Goal: Task Accomplishment & Management: Use online tool/utility

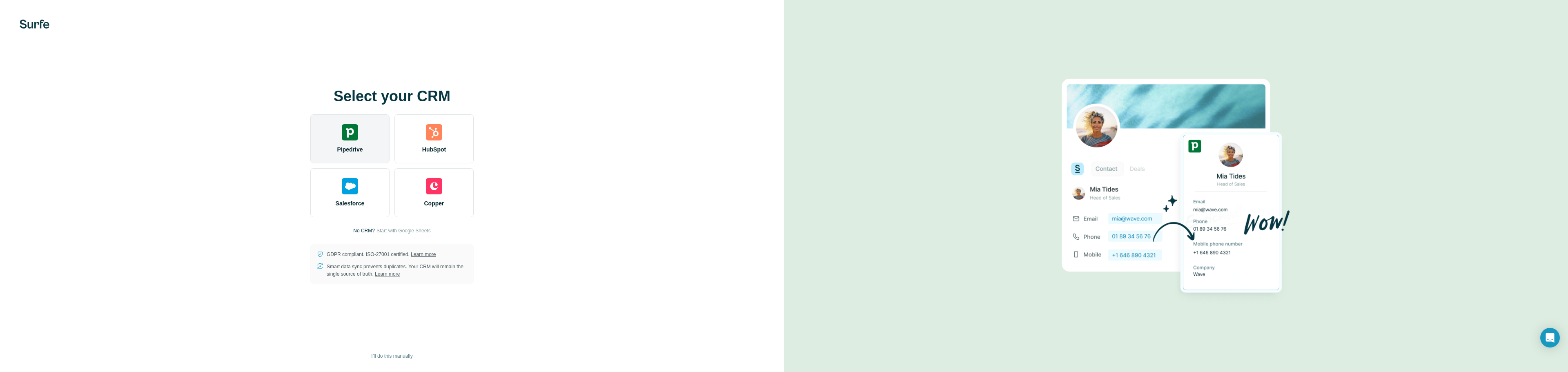
click at [343, 135] on img at bounding box center [349, 132] width 16 height 16
